Goal: Task Accomplishment & Management: Complete application form

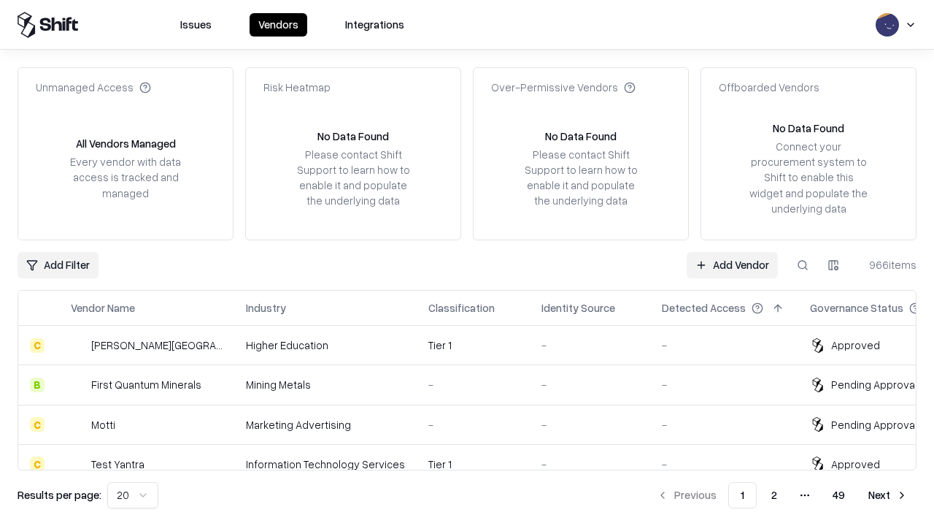
click at [732, 264] on link "Add Vendor" at bounding box center [732, 265] width 91 height 26
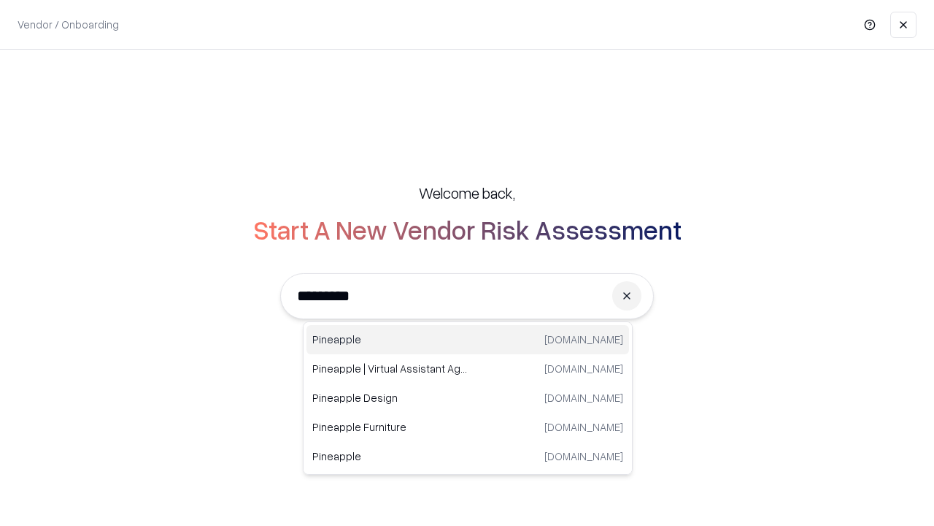
click at [468, 339] on div "Pineapple [DOMAIN_NAME]" at bounding box center [468, 339] width 323 height 29
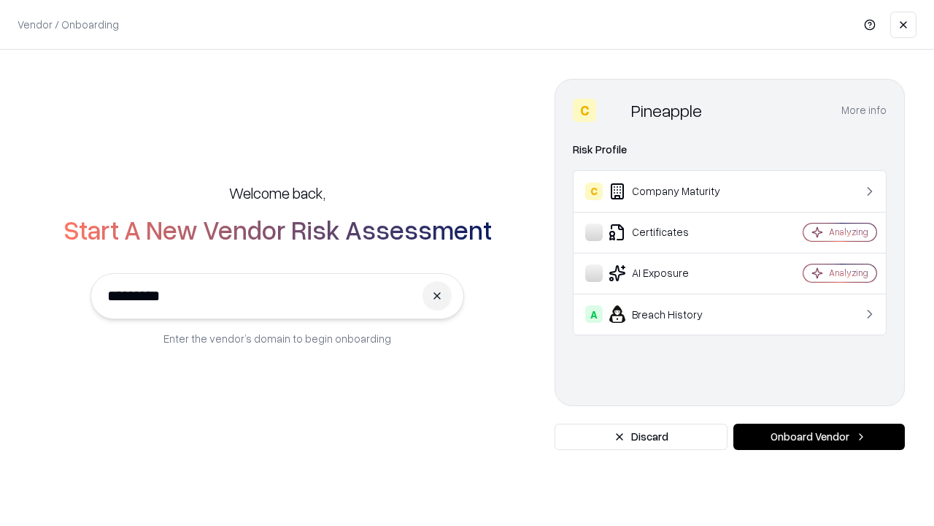
type input "*********"
click at [819, 437] on button "Onboard Vendor" at bounding box center [820, 436] width 172 height 26
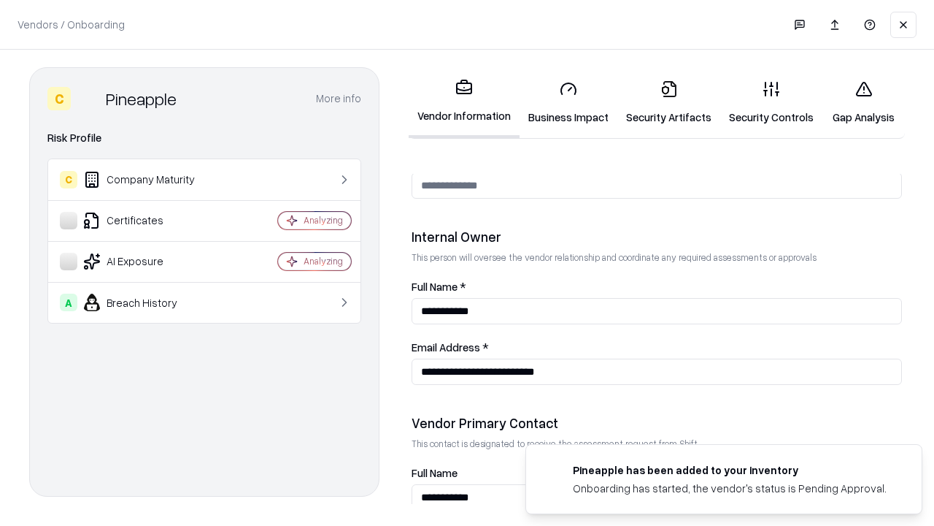
scroll to position [756, 0]
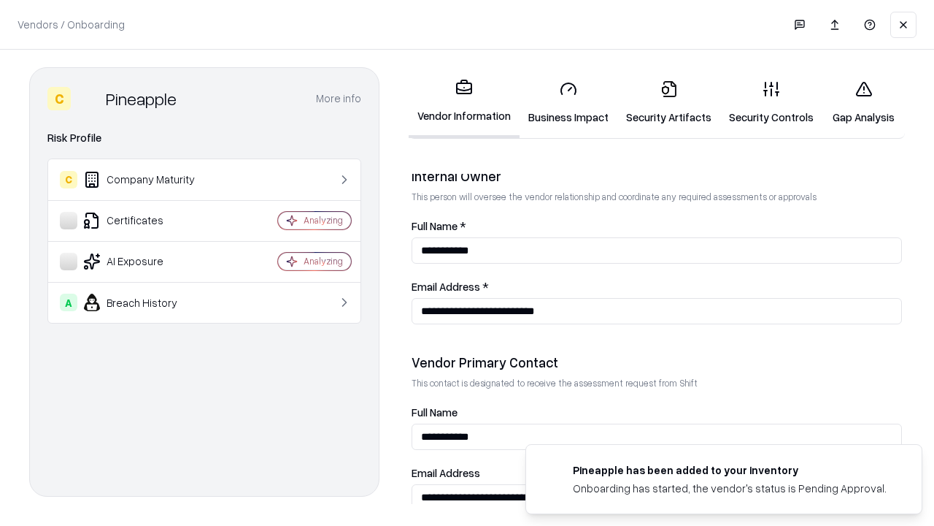
click at [669, 102] on link "Security Artifacts" at bounding box center [669, 103] width 103 height 68
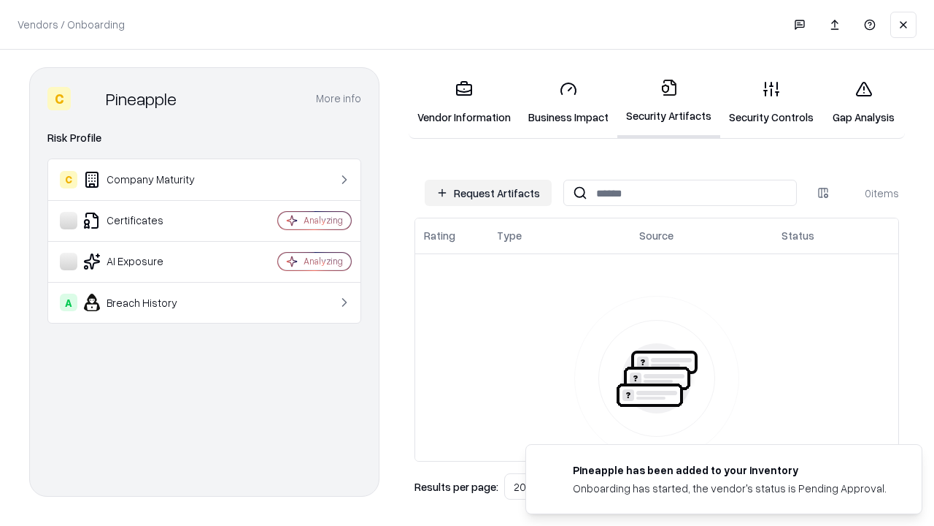
click at [488, 193] on button "Request Artifacts" at bounding box center [488, 193] width 127 height 26
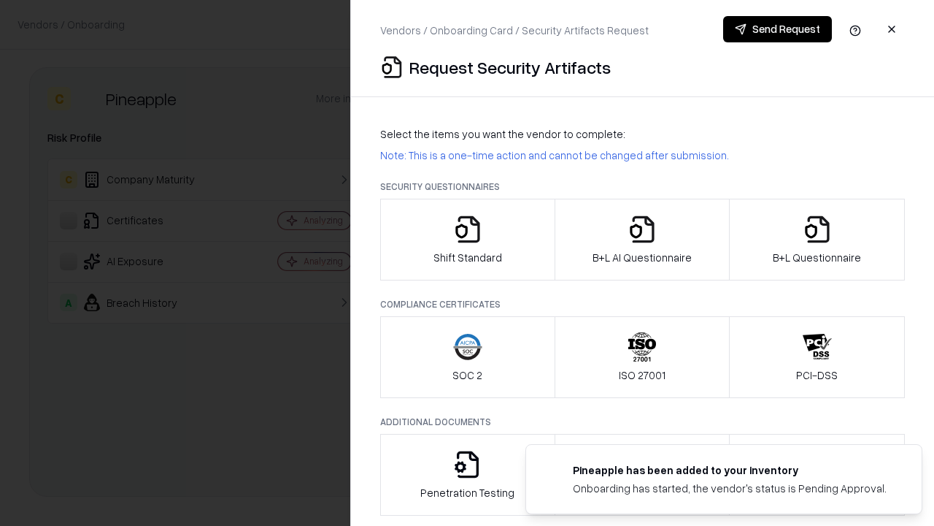
click at [817, 239] on icon "button" at bounding box center [817, 229] width 29 height 29
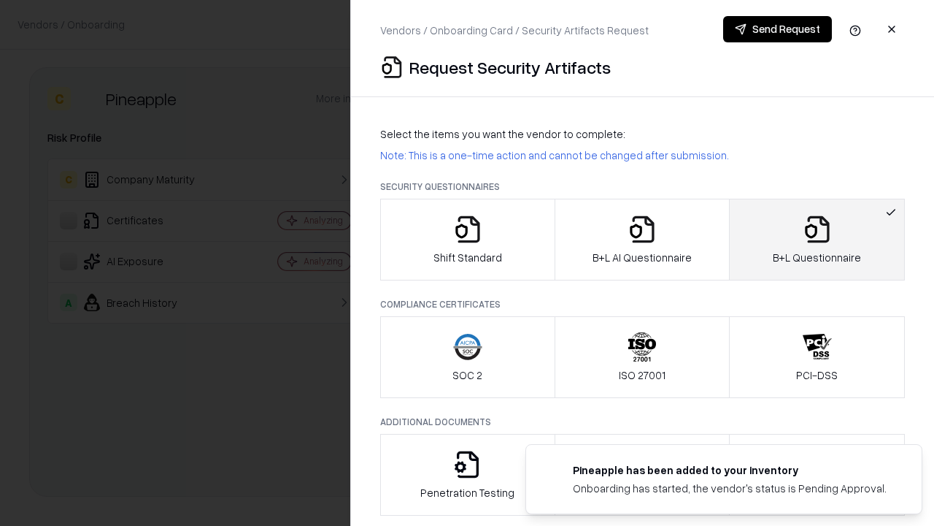
click at [642, 239] on icon "button" at bounding box center [642, 229] width 29 height 29
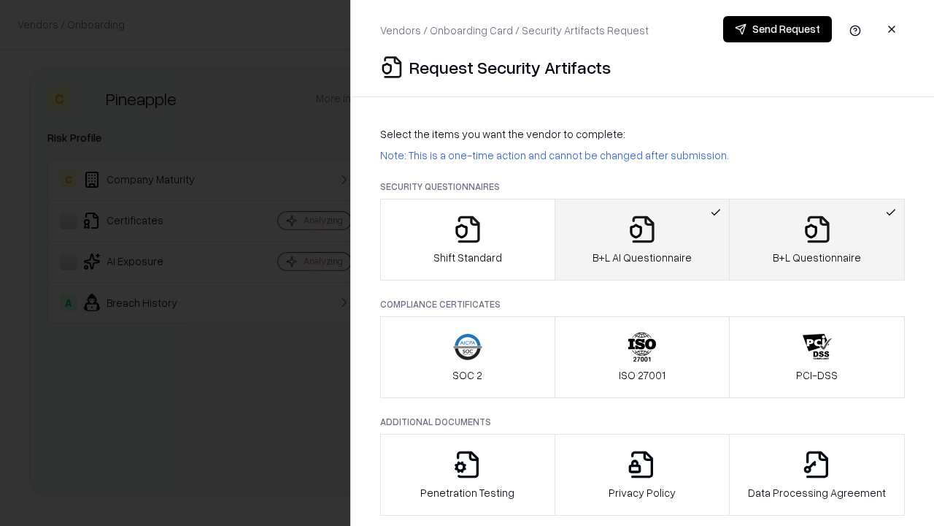
click at [777, 29] on button "Send Request" at bounding box center [777, 29] width 109 height 26
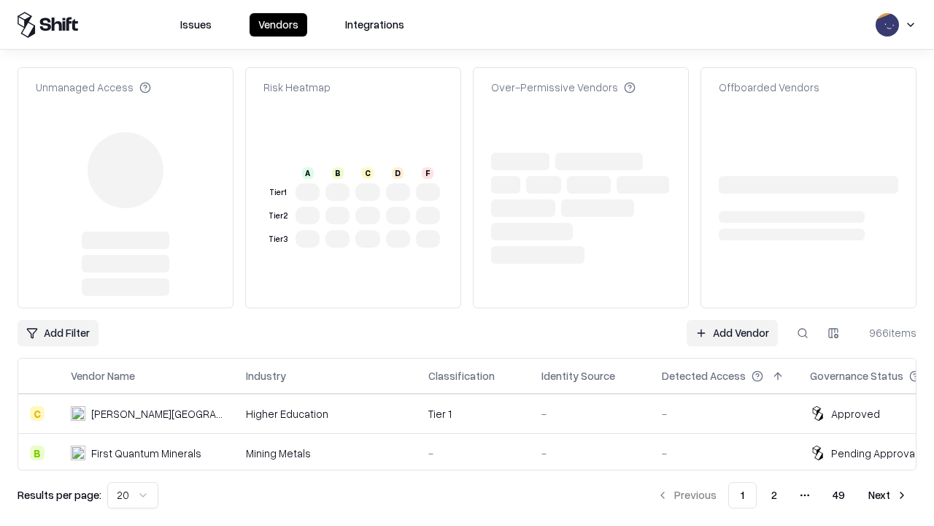
click at [732, 320] on link "Add Vendor" at bounding box center [732, 333] width 91 height 26
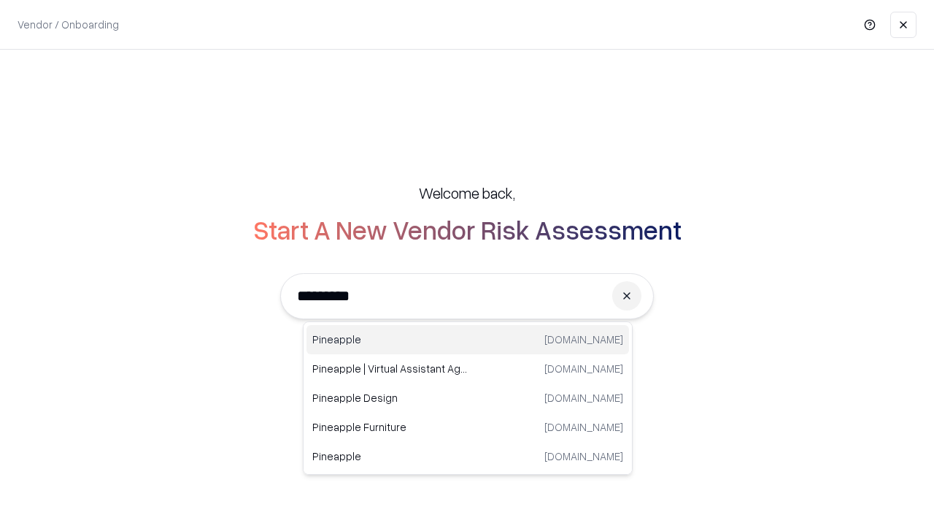
click at [468, 339] on div "Pineapple [DOMAIN_NAME]" at bounding box center [468, 339] width 323 height 29
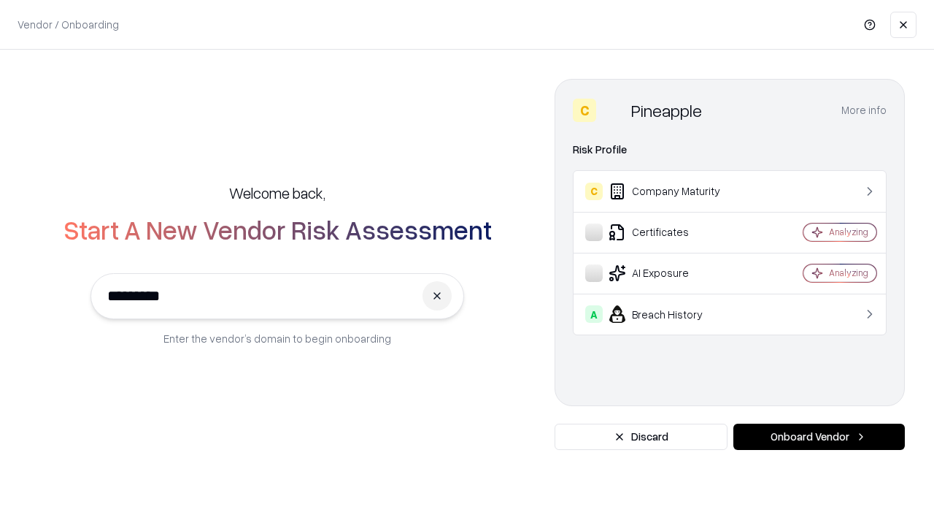
type input "*********"
click at [819, 437] on button "Onboard Vendor" at bounding box center [820, 436] width 172 height 26
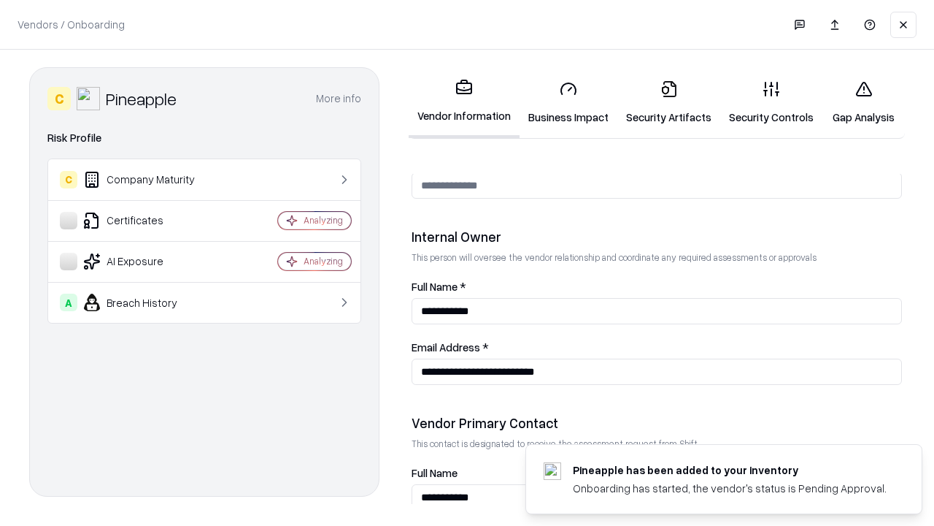
scroll to position [756, 0]
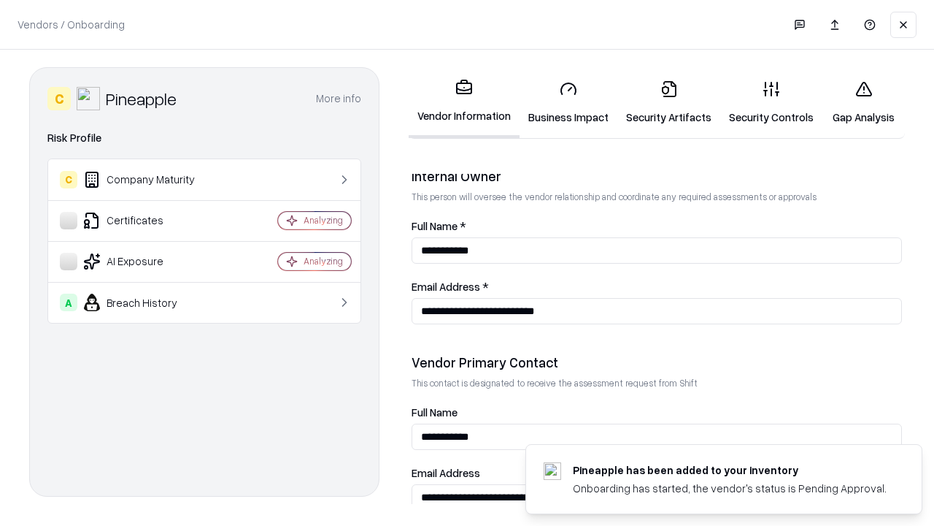
click at [864, 102] on link "Gap Analysis" at bounding box center [864, 103] width 82 height 68
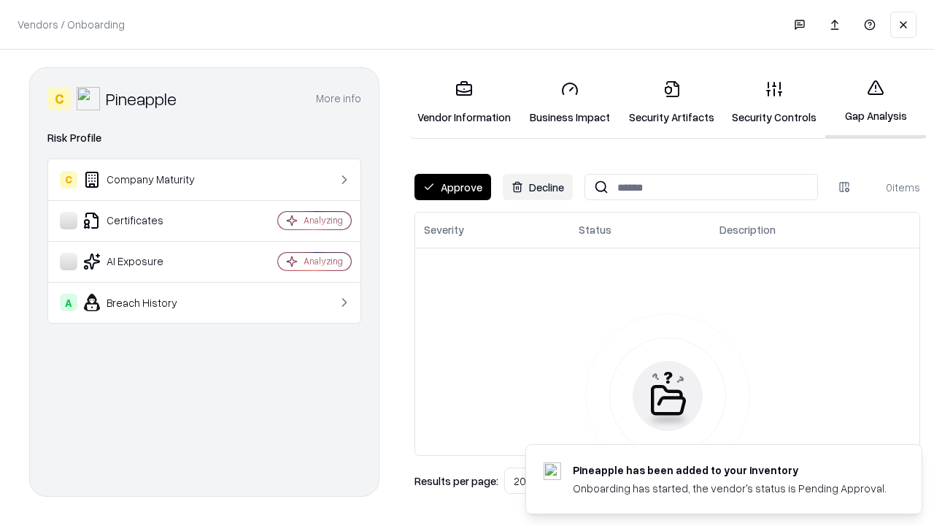
click at [453, 187] on button "Approve" at bounding box center [453, 187] width 77 height 26
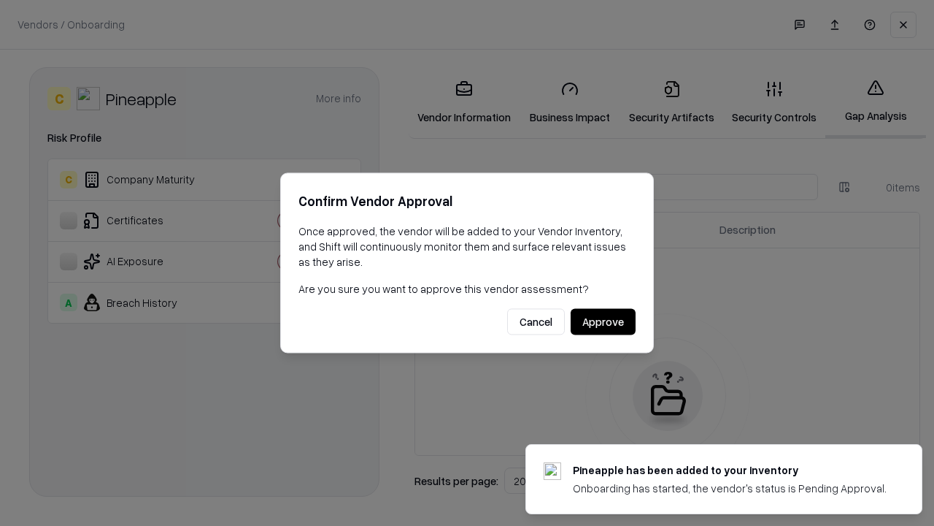
click at [603, 321] on button "Approve" at bounding box center [603, 322] width 65 height 26
